Goal: Task Accomplishment & Management: Complete application form

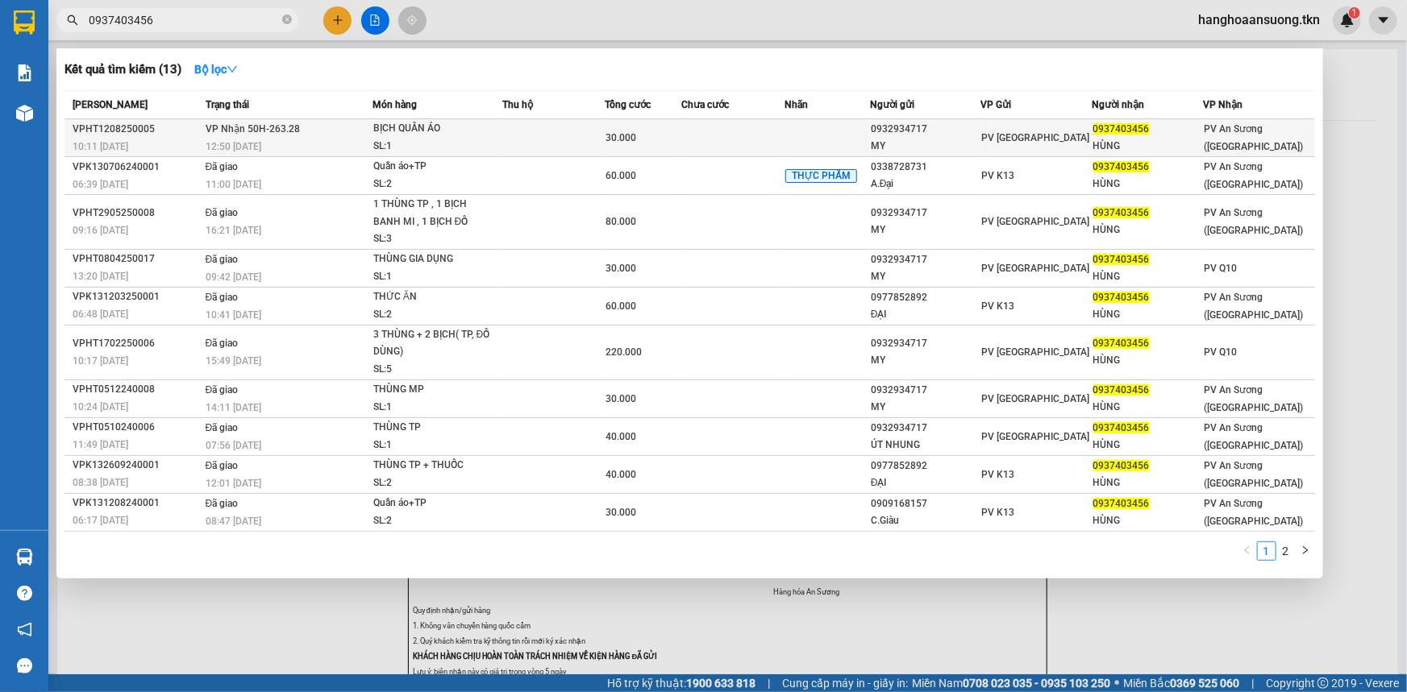
type input "0937403456"
click at [983, 132] on span "PV [GEOGRAPHIC_DATA]" at bounding box center [1036, 137] width 108 height 11
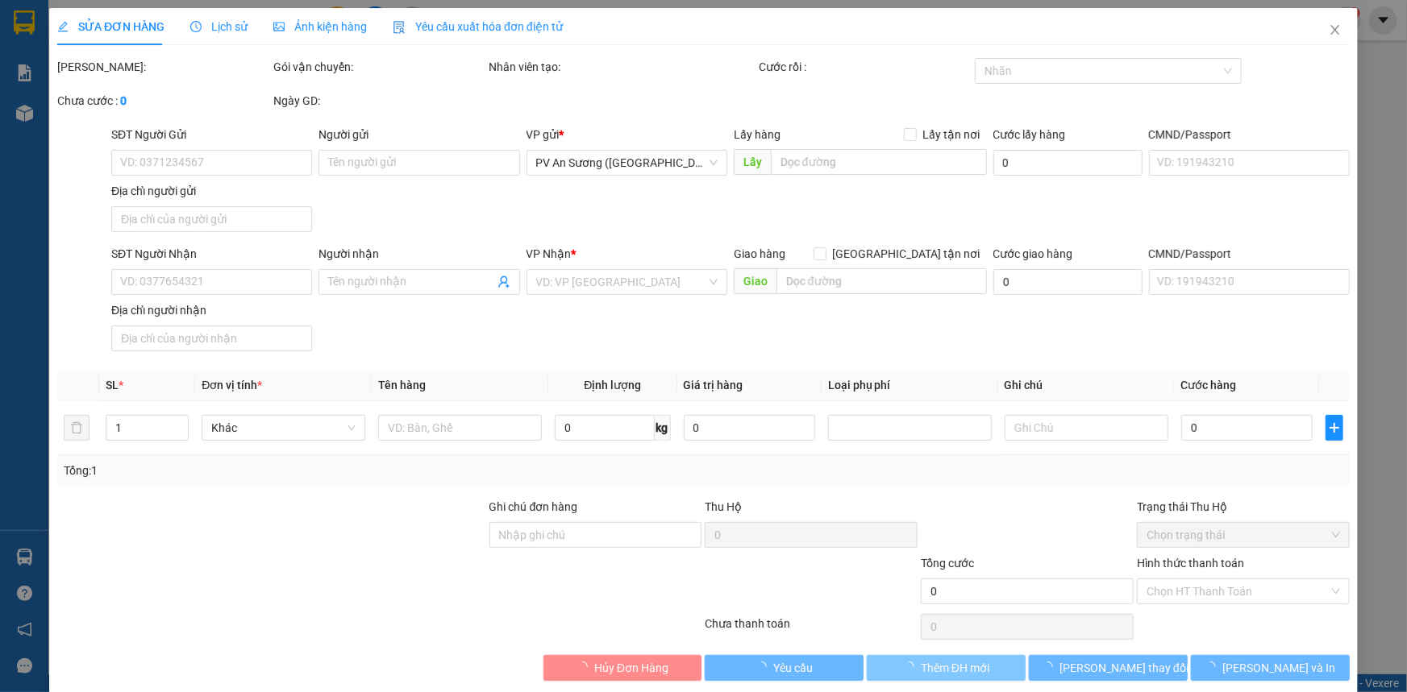
type input "0932934717"
type input "MY"
type input "0937403456"
type input "HÙNG"
type input "30.000"
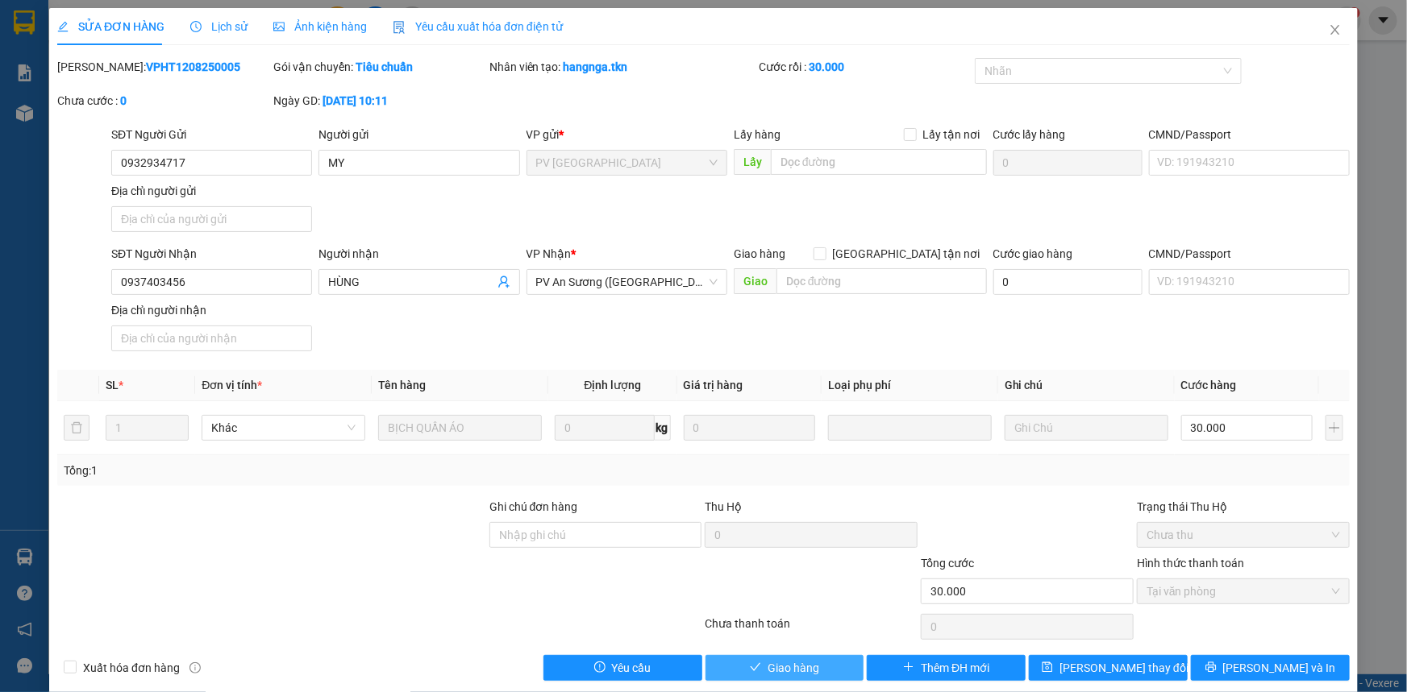
click at [831, 668] on button "Giao hàng" at bounding box center [784, 668] width 159 height 26
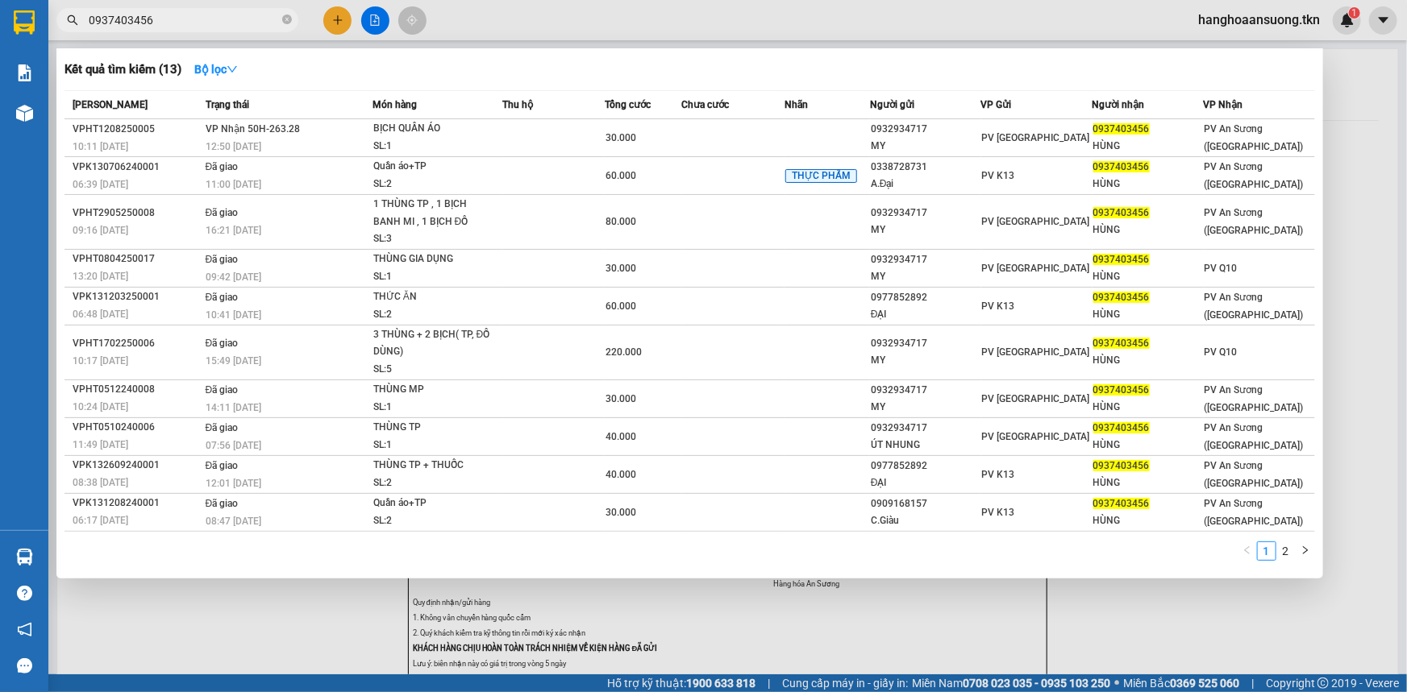
drag, startPoint x: 262, startPoint y: 21, endPoint x: 66, endPoint y: 20, distance: 195.9
click at [66, 20] on div "0937403456" at bounding box center [157, 20] width 314 height 24
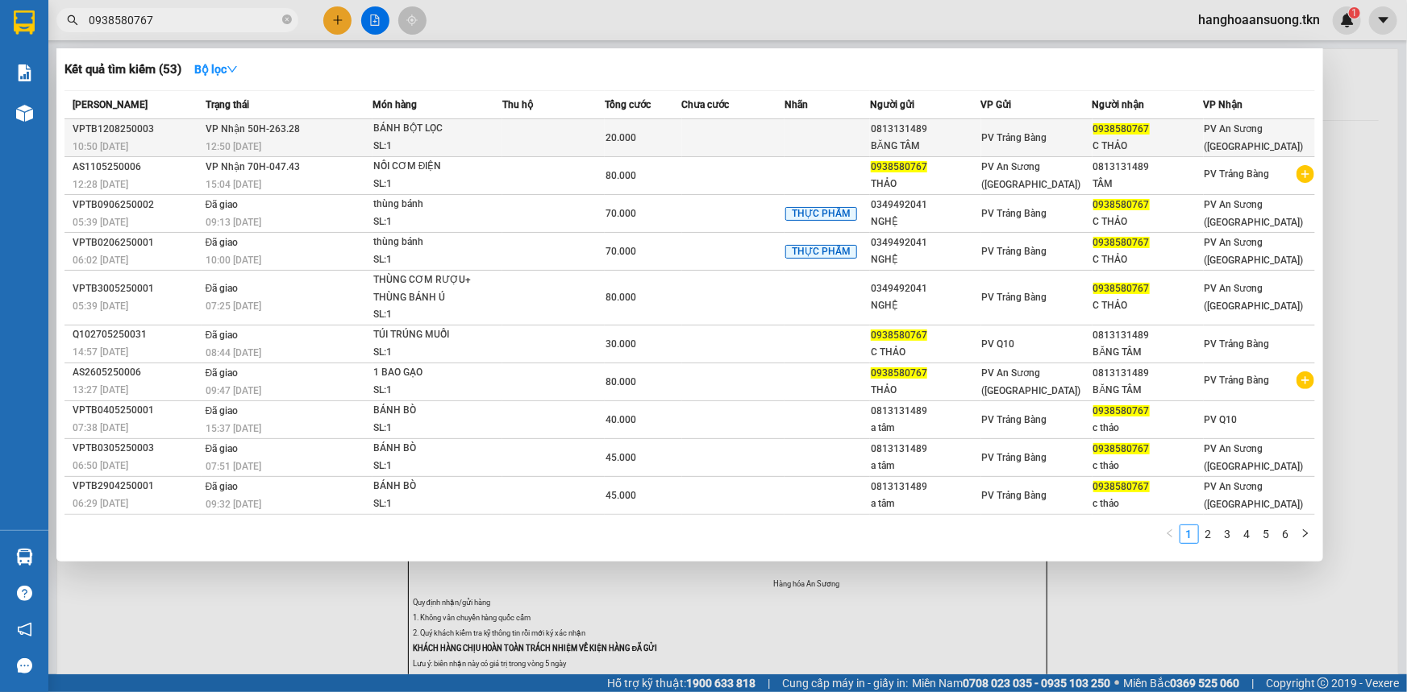
type input "0938580767"
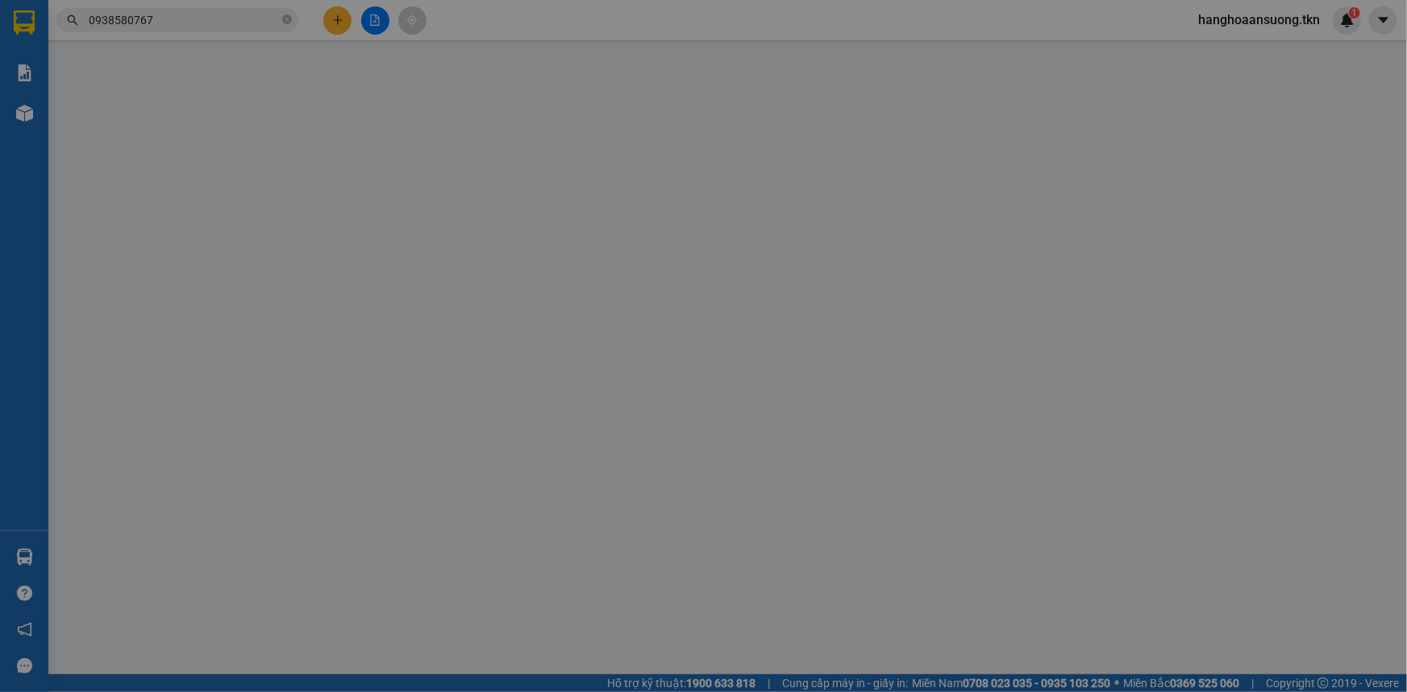
type input "0813131489"
type input "BĂNG TÂM"
type input "0938580767"
type input "C THẢO"
type input "20.000"
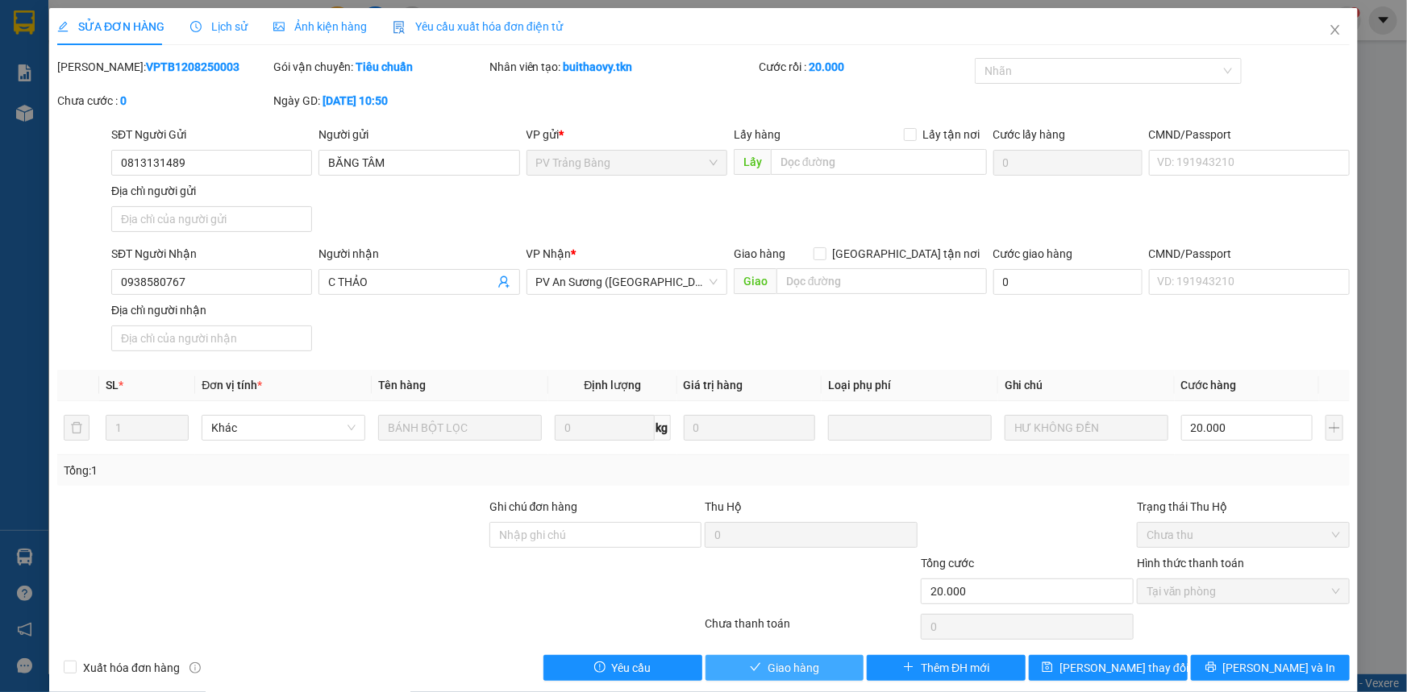
click at [771, 662] on span "Giao hàng" at bounding box center [793, 668] width 52 height 18
